Goal: Transaction & Acquisition: Purchase product/service

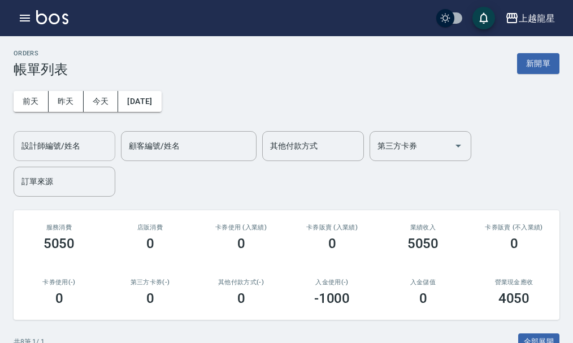
click at [54, 150] on input "設計師編號/姓名" at bounding box center [65, 146] width 92 height 20
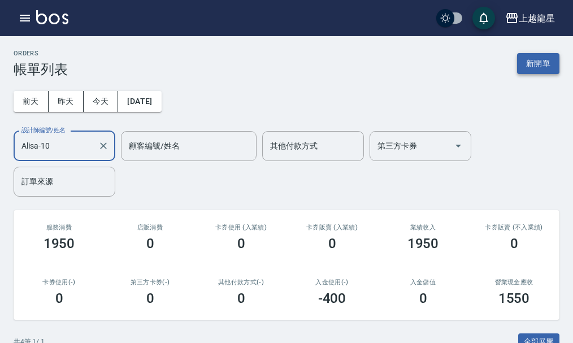
type input "Alisa-10"
click at [545, 70] on button "新開單" at bounding box center [538, 63] width 42 height 21
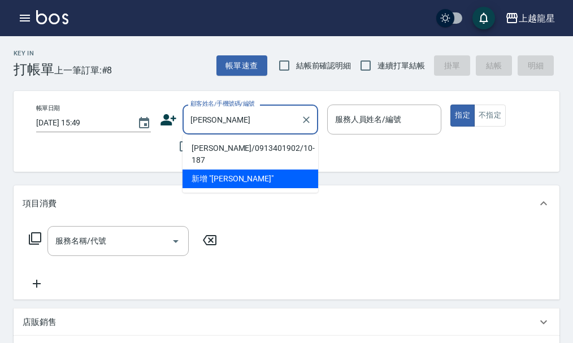
click at [207, 149] on li "[PERSON_NAME]/0913401902/10-187" at bounding box center [251, 154] width 136 height 31
type input "[PERSON_NAME]/0913401902/10-187"
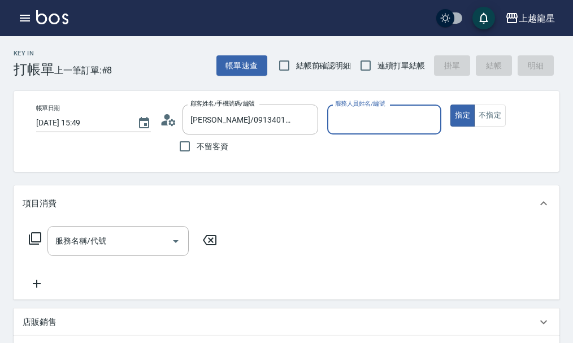
type input "Alisa-10"
click at [146, 248] on input "服務名稱/代號" at bounding box center [110, 241] width 114 height 20
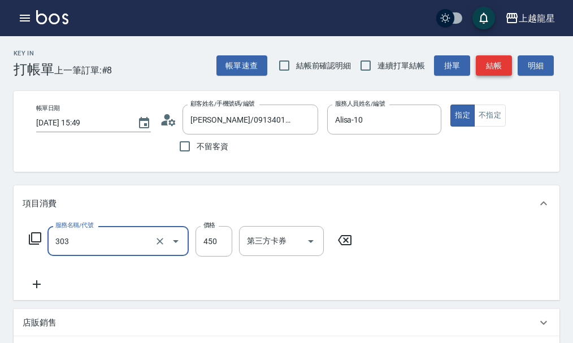
type input "剪髮(303)"
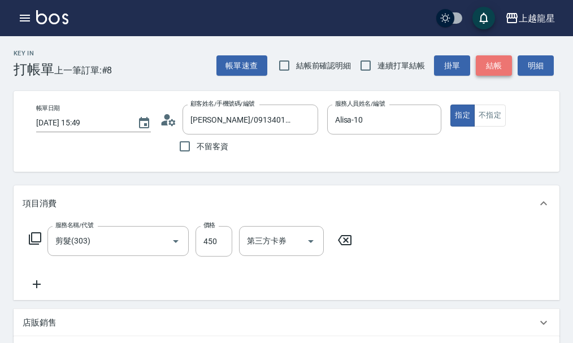
click at [487, 70] on button "結帳" at bounding box center [494, 65] width 36 height 21
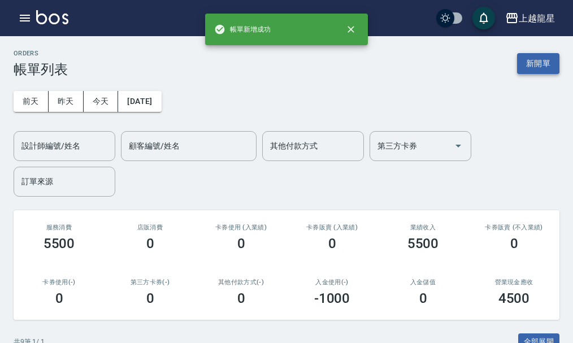
click at [526, 61] on button "新開單" at bounding box center [538, 63] width 42 height 21
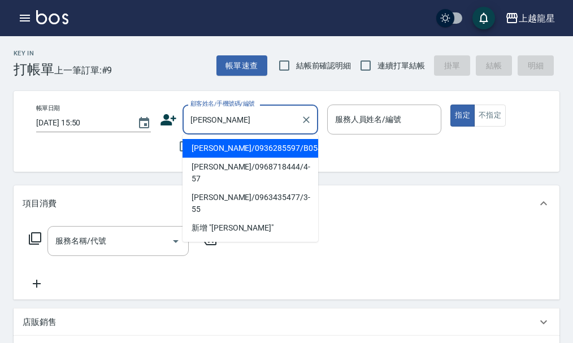
click at [236, 150] on li "[PERSON_NAME]/0936285597/B054" at bounding box center [251, 148] width 136 height 19
type input "[PERSON_NAME]/0936285597/B054"
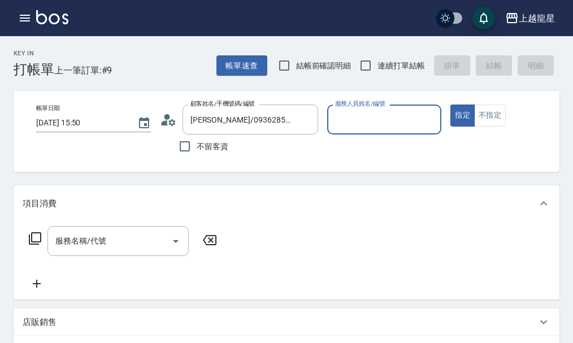
type input "Alisa-10"
click at [101, 241] on input "服務名稱/代號" at bounding box center [110, 241] width 114 height 20
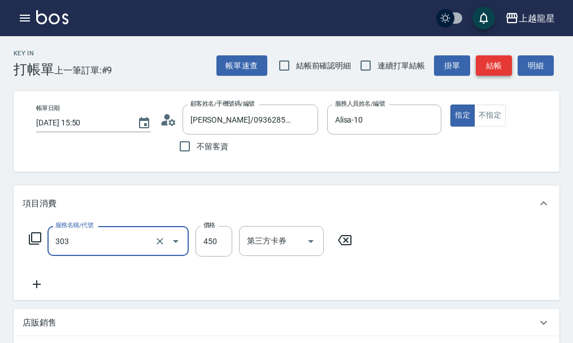
type input "剪髮(303)"
click at [484, 59] on button "結帳" at bounding box center [494, 65] width 36 height 21
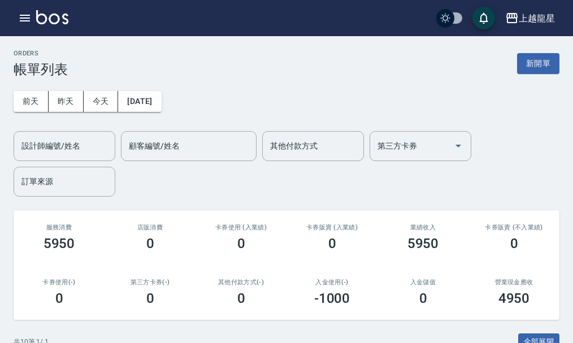
click at [53, 20] on img at bounding box center [52, 17] width 32 height 14
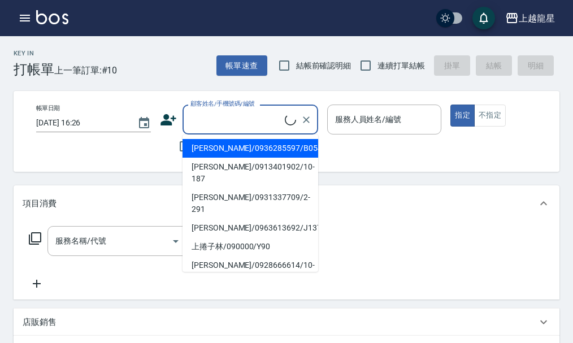
click at [201, 112] on input "顧客姓名/手機號碼/編號" at bounding box center [236, 120] width 97 height 20
click at [218, 123] on input "顧客姓名/手機號碼/編號" at bounding box center [242, 120] width 109 height 20
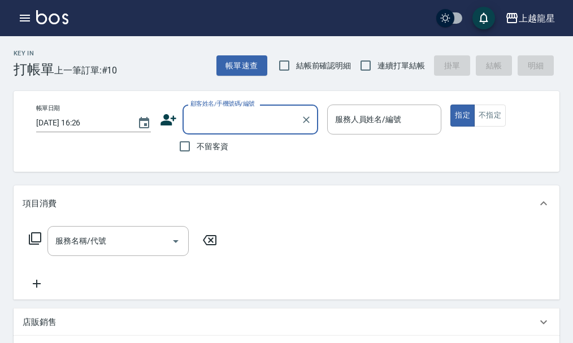
click at [203, 142] on span "不留客資" at bounding box center [213, 147] width 32 height 12
click at [197, 142] on input "不留客資" at bounding box center [185, 147] width 24 height 24
checkbox input "true"
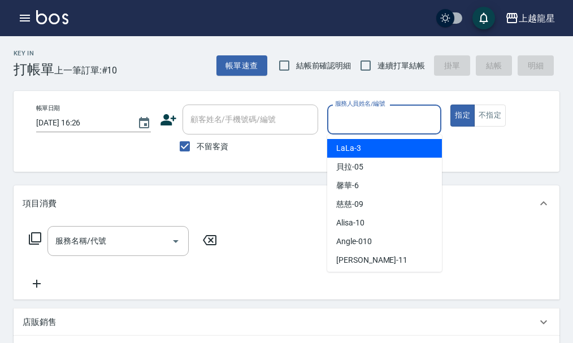
click at [363, 119] on input "服務人員姓名/編號" at bounding box center [384, 120] width 105 height 20
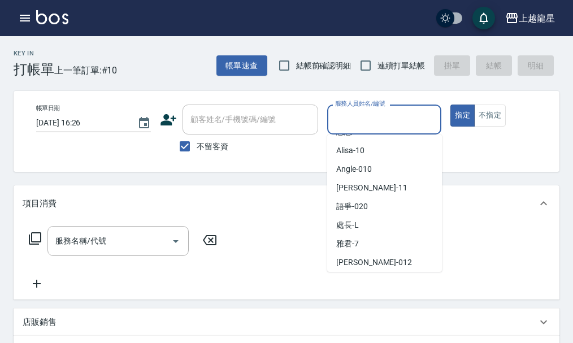
scroll to position [226, 0]
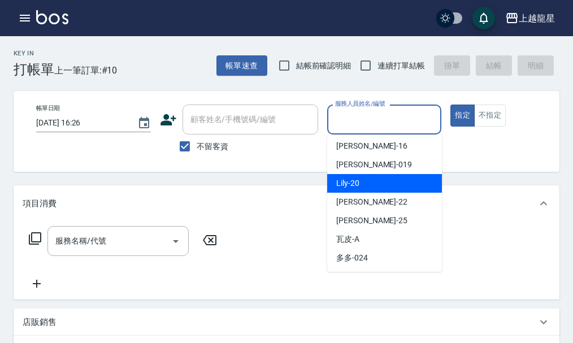
click at [357, 189] on div "Lily -20" at bounding box center [384, 183] width 115 height 19
type input "Lily-20"
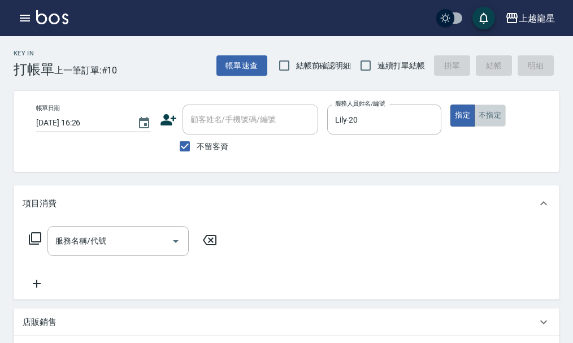
drag, startPoint x: 495, startPoint y: 120, endPoint x: 414, endPoint y: 156, distance: 88.5
click at [494, 120] on button "不指定" at bounding box center [490, 116] width 32 height 22
click at [86, 251] on input "服務名稱/代號" at bounding box center [110, 241] width 114 height 20
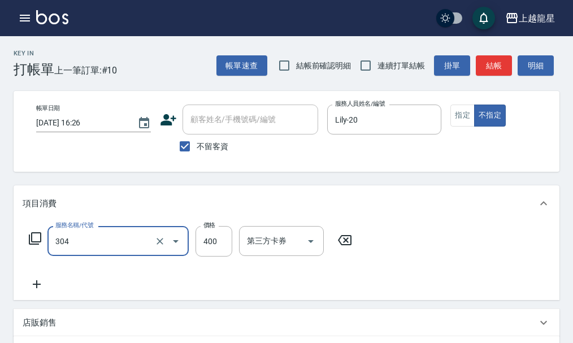
type input "剪髮(304)"
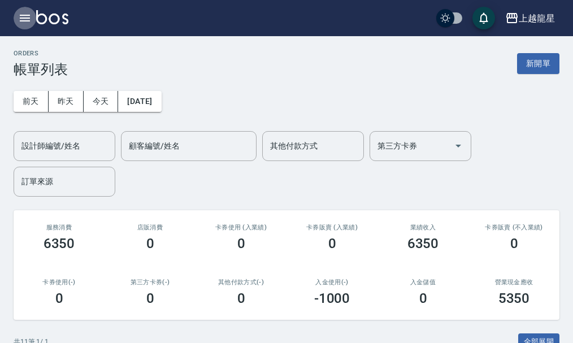
click at [25, 17] on icon "button" at bounding box center [25, 18] width 14 height 14
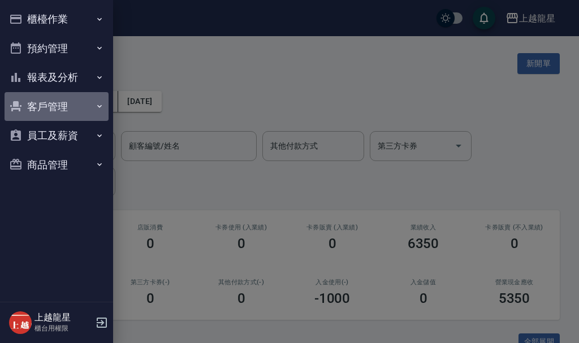
click at [77, 105] on button "客戶管理" at bounding box center [57, 106] width 104 height 29
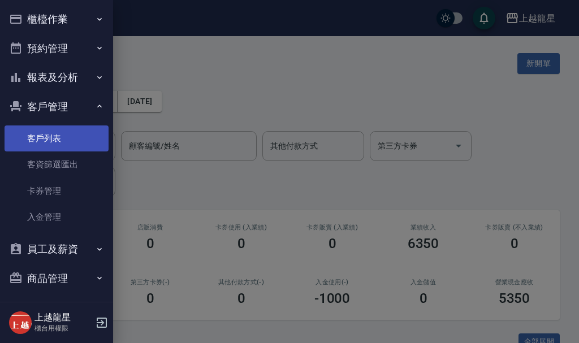
click at [76, 135] on link "客戶列表" at bounding box center [57, 138] width 104 height 26
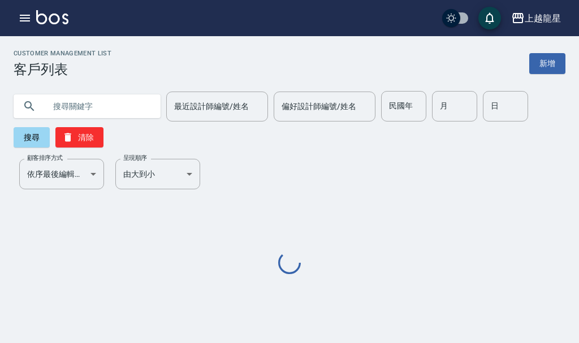
click at [97, 107] on input "text" at bounding box center [98, 106] width 106 height 31
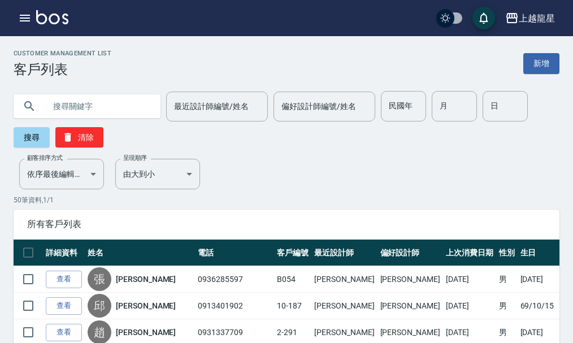
type input "ㄗ"
type input "y57"
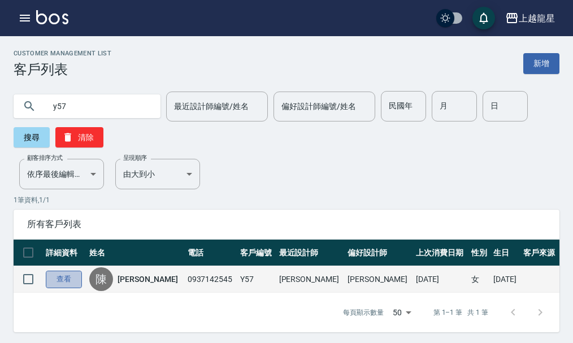
click at [63, 280] on link "查看" at bounding box center [64, 280] width 36 height 18
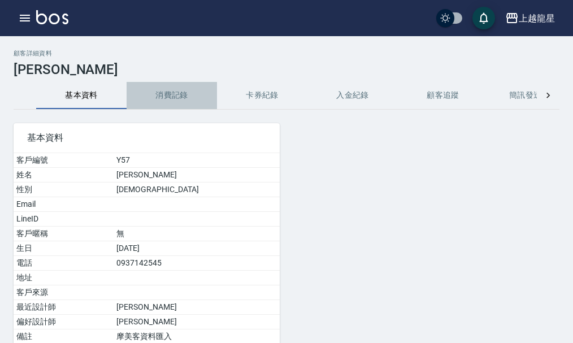
click at [158, 95] on button "消費記錄" at bounding box center [172, 95] width 90 height 27
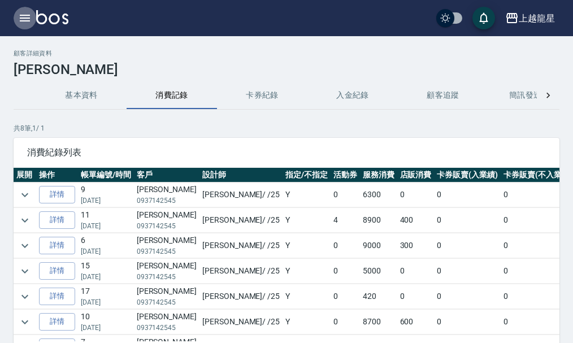
click at [27, 18] on icon "button" at bounding box center [25, 18] width 10 height 7
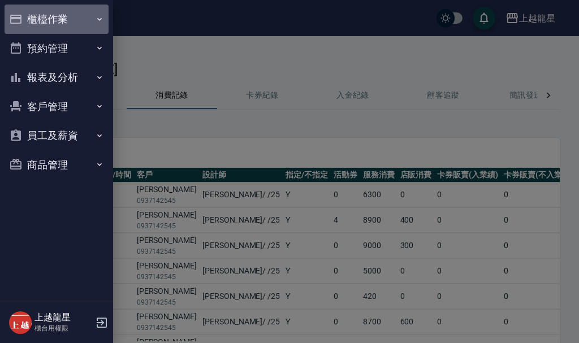
click at [40, 16] on button "櫃檯作業" at bounding box center [57, 19] width 104 height 29
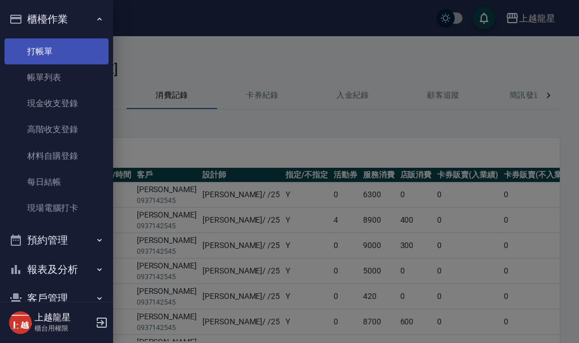
click at [59, 45] on link "打帳單" at bounding box center [57, 51] width 104 height 26
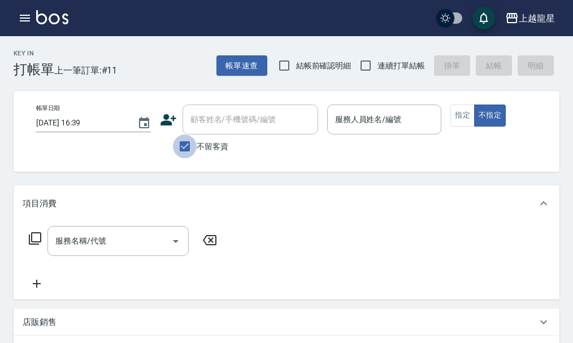
click at [183, 142] on input "不留客資" at bounding box center [185, 147] width 24 height 24
checkbox input "false"
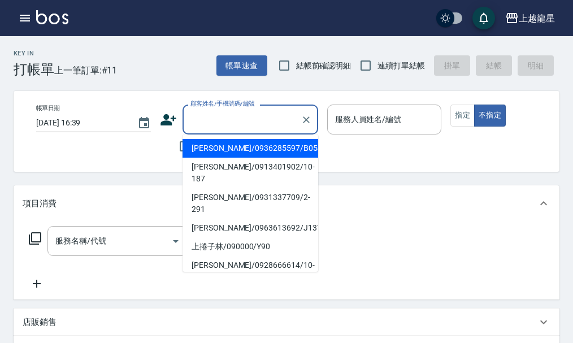
click at [204, 118] on input "顧客姓名/手機號碼/編號" at bounding box center [242, 120] width 109 height 20
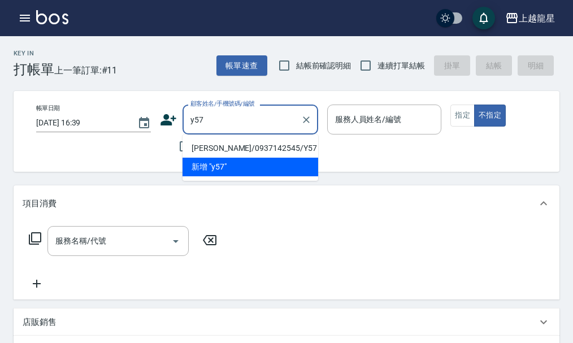
click at [245, 144] on li "[PERSON_NAME]/0937142545/Y57" at bounding box center [251, 148] width 136 height 19
type input "[PERSON_NAME]/0937142545/Y57"
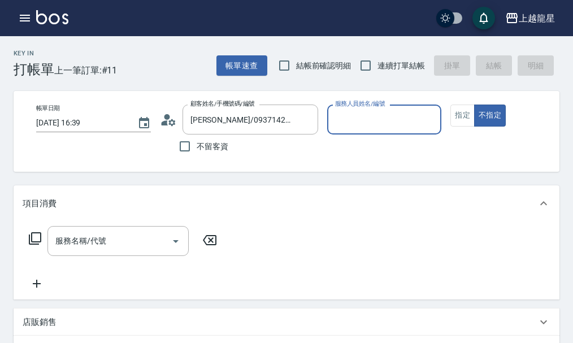
type input "淑雲-25"
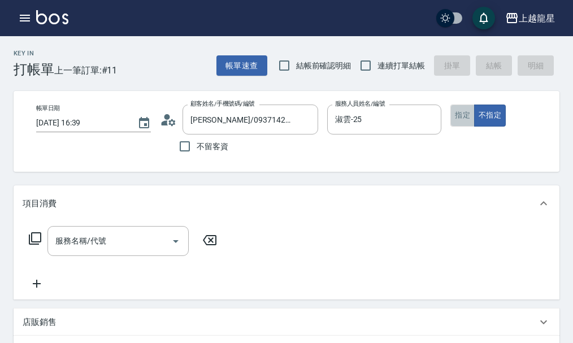
click at [471, 121] on button "指定" at bounding box center [462, 116] width 24 height 22
drag, startPoint x: 32, startPoint y: 243, endPoint x: 36, endPoint y: 236, distance: 7.9
click at [36, 236] on div "服務名稱/代號 服務名稱/代號" at bounding box center [123, 241] width 201 height 30
click at [36, 242] on icon at bounding box center [35, 239] width 14 height 14
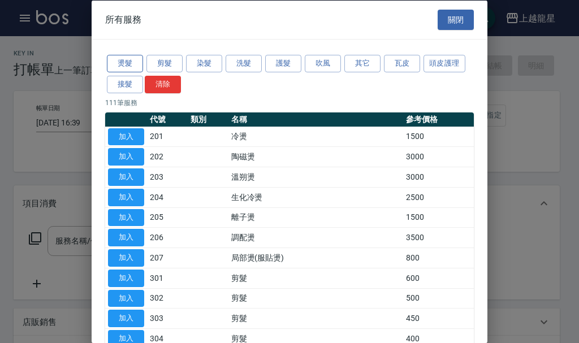
click at [131, 63] on button "燙髮" at bounding box center [125, 64] width 36 height 18
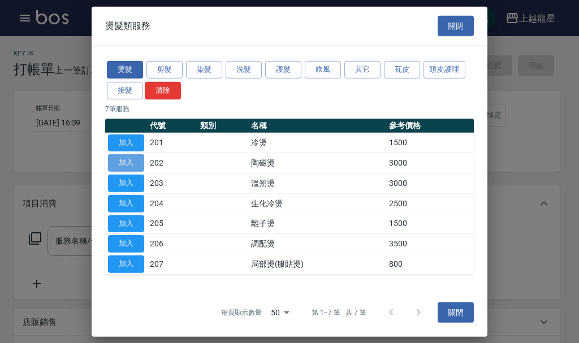
click at [135, 163] on button "加入" at bounding box center [126, 163] width 36 height 18
type input "陶磁燙(202)"
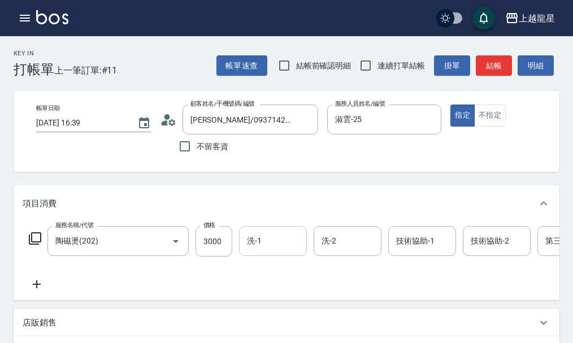
click at [251, 248] on input "洗-1" at bounding box center [273, 241] width 58 height 20
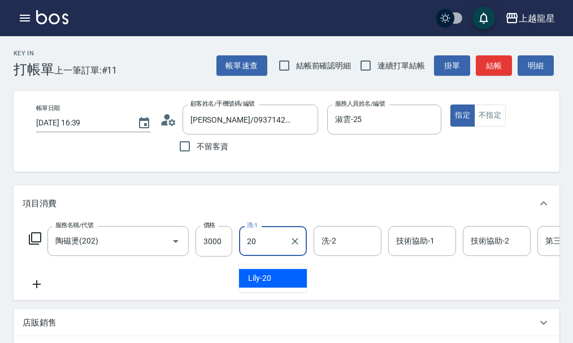
type input "Lily-20"
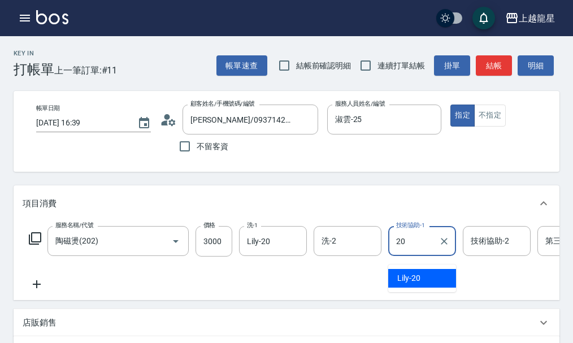
type input "Lily-20"
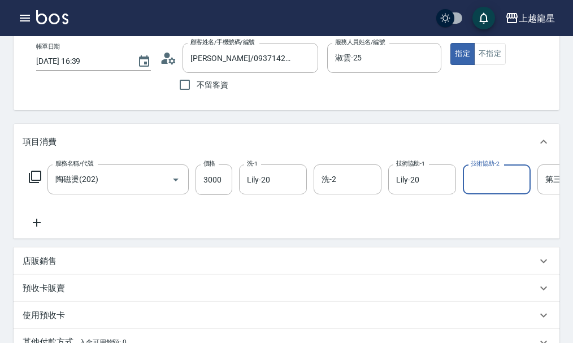
scroll to position [170, 0]
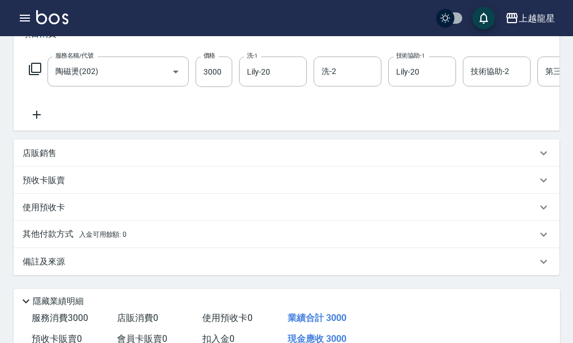
click at [54, 159] on p "店販銷售" at bounding box center [40, 154] width 34 height 12
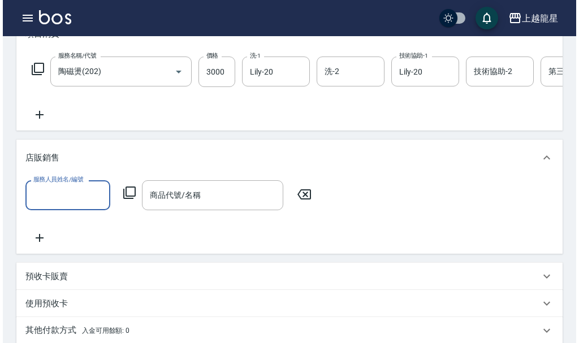
scroll to position [0, 0]
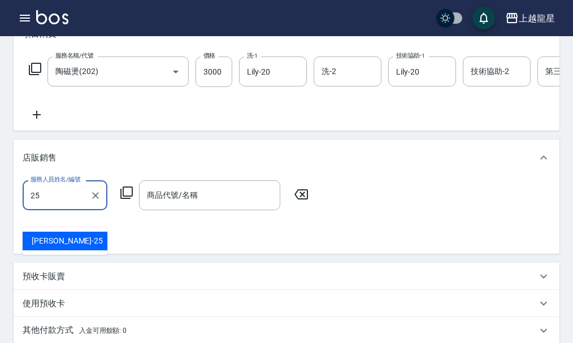
type input "淑雲-25"
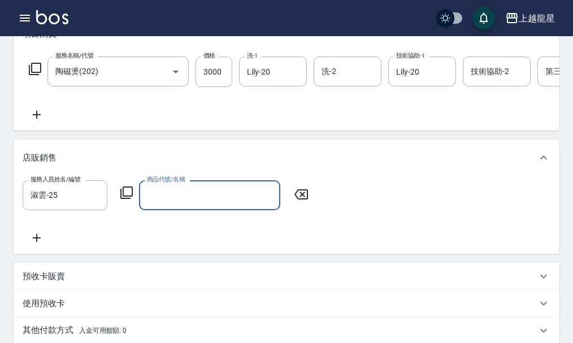
click at [131, 199] on icon at bounding box center [127, 193] width 14 height 14
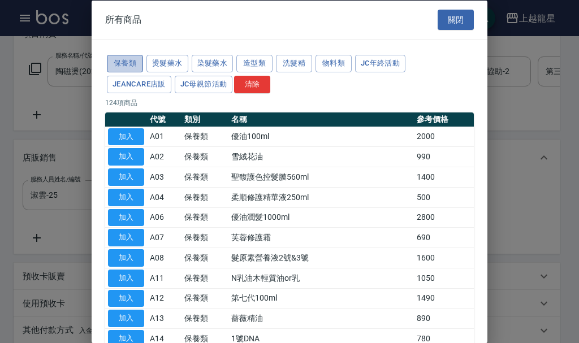
click at [128, 62] on button "保養類" at bounding box center [125, 64] width 36 height 18
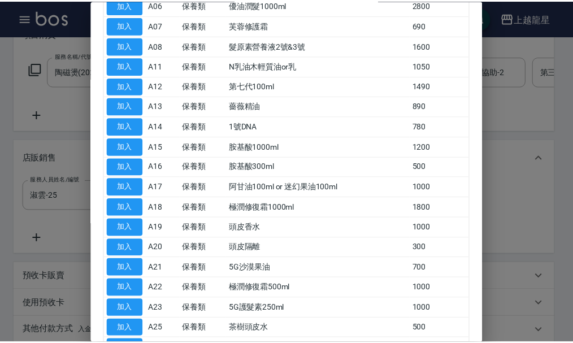
scroll to position [226, 0]
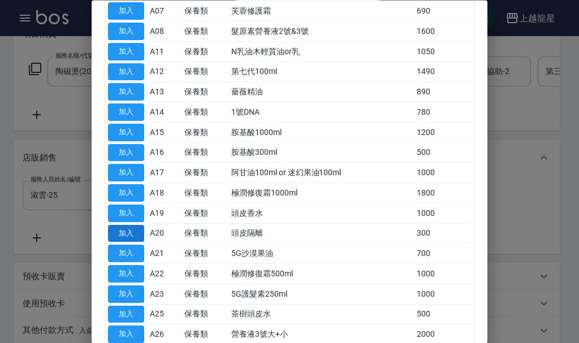
click at [127, 233] on button "加入" at bounding box center [126, 234] width 36 height 18
type input "頭皮隔離"
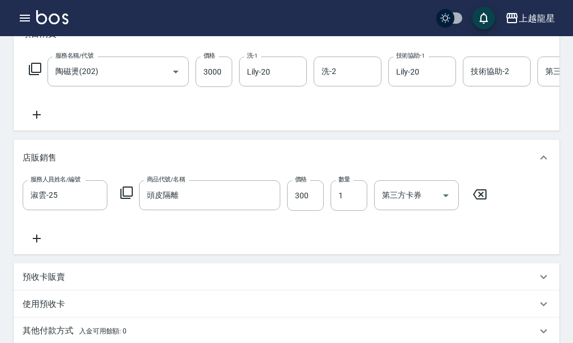
click at [482, 199] on icon at bounding box center [480, 194] width 14 height 10
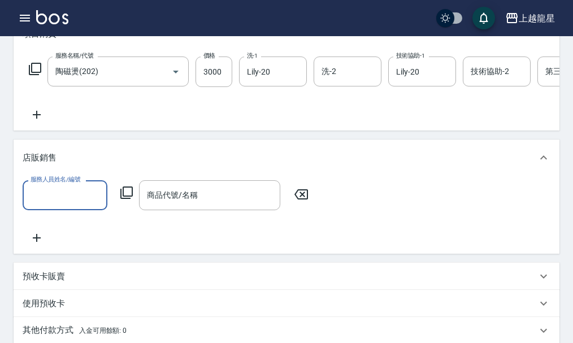
click at [297, 201] on icon at bounding box center [301, 195] width 28 height 14
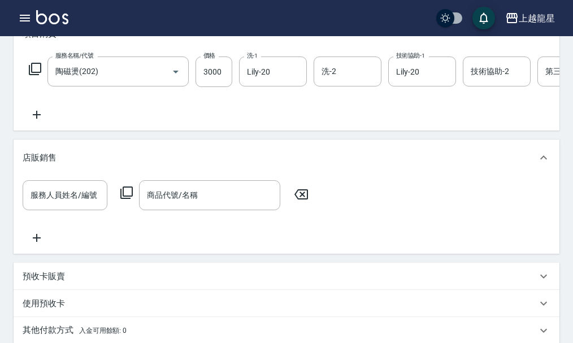
click at [39, 122] on icon at bounding box center [37, 115] width 28 height 14
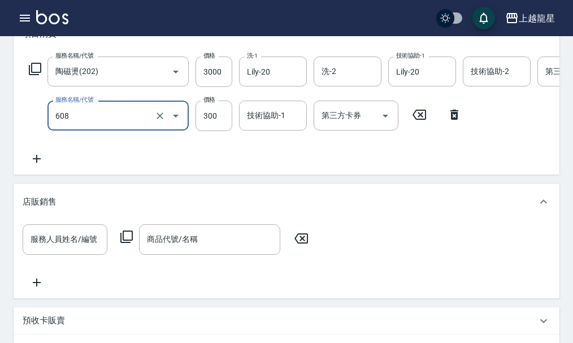
type input "頭皮隔離(608)"
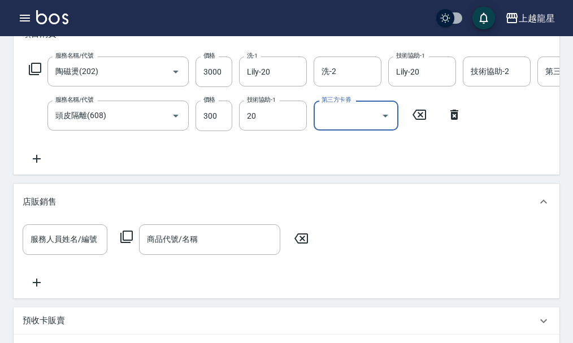
type input "Lily-20"
click at [309, 245] on icon at bounding box center [301, 239] width 28 height 14
click at [305, 245] on icon at bounding box center [301, 239] width 28 height 14
click at [302, 245] on icon at bounding box center [301, 239] width 28 height 14
click at [33, 73] on icon at bounding box center [35, 69] width 14 height 14
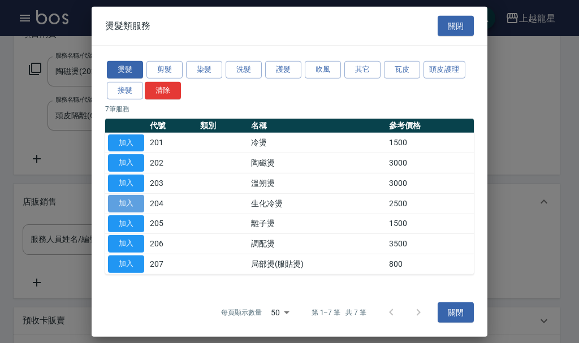
click at [135, 201] on button "加入" at bounding box center [126, 204] width 36 height 18
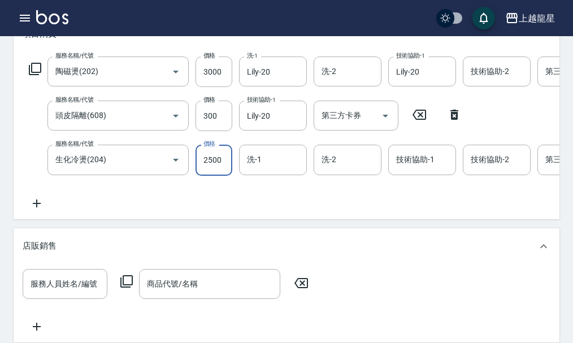
click at [207, 175] on input "2500" at bounding box center [214, 160] width 37 height 31
type input "3000"
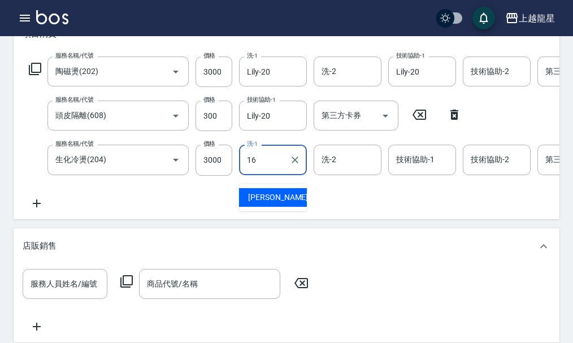
type input "義潔-16"
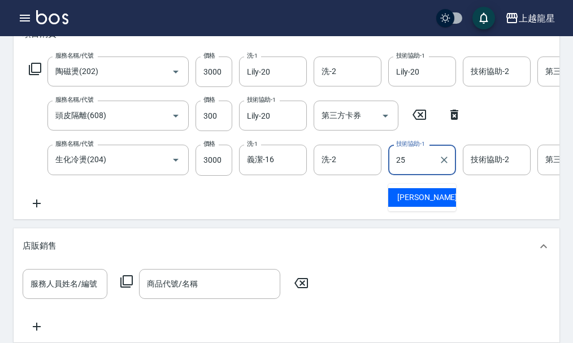
type input "淑雲-25"
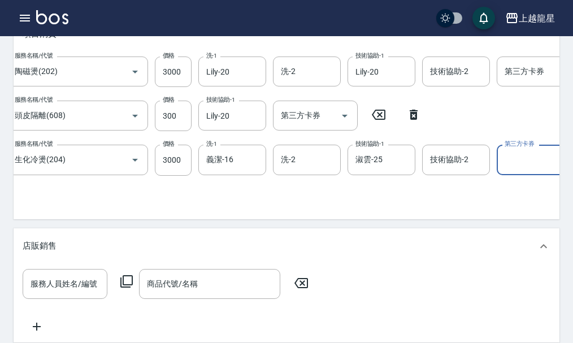
scroll to position [0, 0]
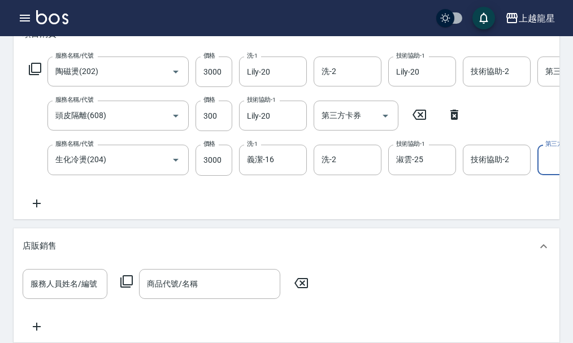
click at [33, 209] on icon at bounding box center [37, 204] width 28 height 14
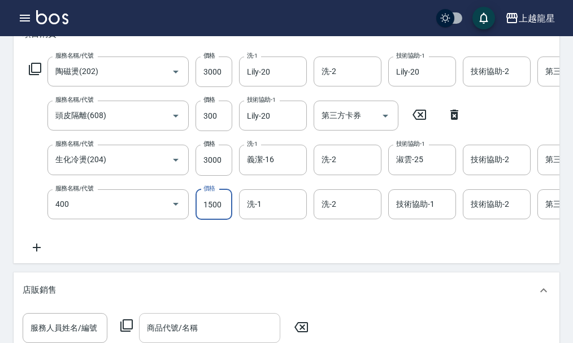
type input "染髮(400)"
type input "3000"
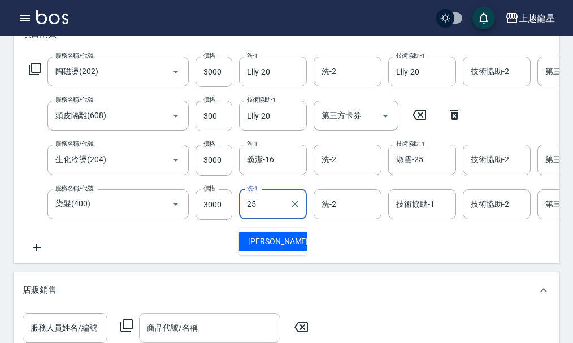
type input "淑雲-25"
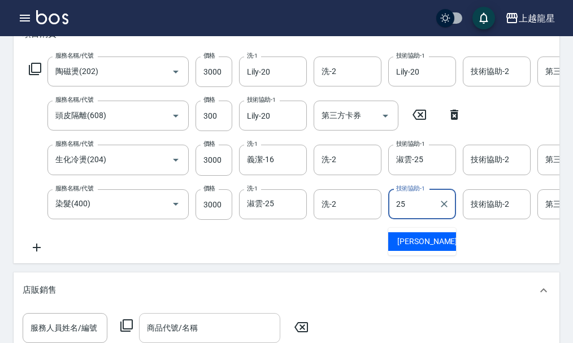
type input "淑雲-25"
